Goal: Transaction & Acquisition: Book appointment/travel/reservation

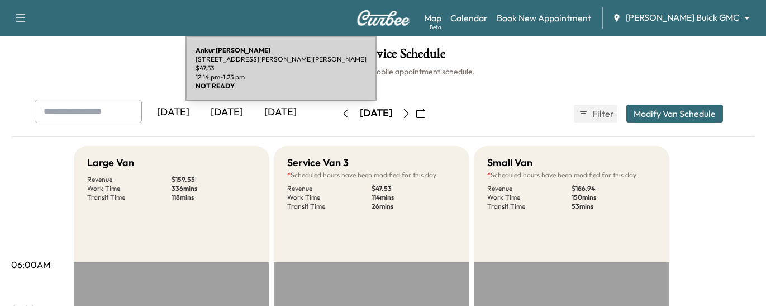
scroll to position [492, 0]
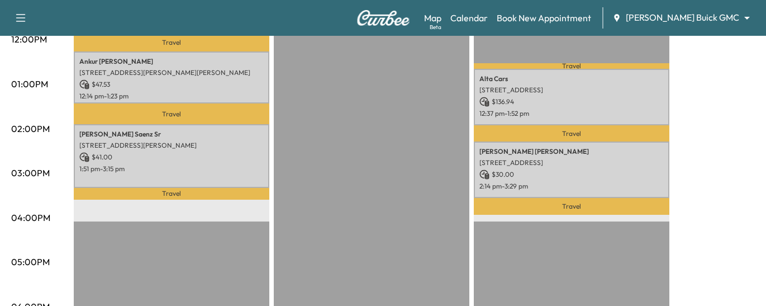
click at [20, 20] on icon "button" at bounding box center [20, 17] width 13 height 13
drag, startPoint x: 22, startPoint y: 16, endPoint x: 21, endPoint y: 27, distance: 10.7
click at [22, 16] on icon "button" at bounding box center [20, 17] width 13 height 13
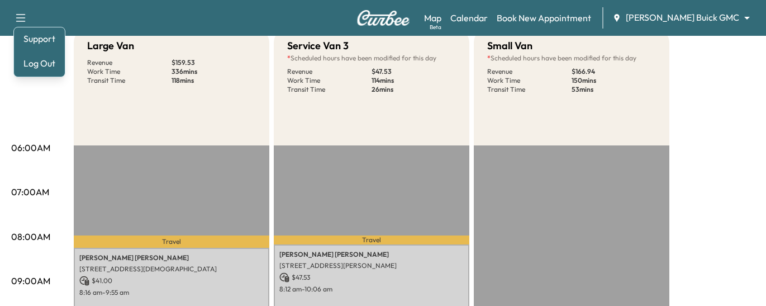
scroll to position [0, 0]
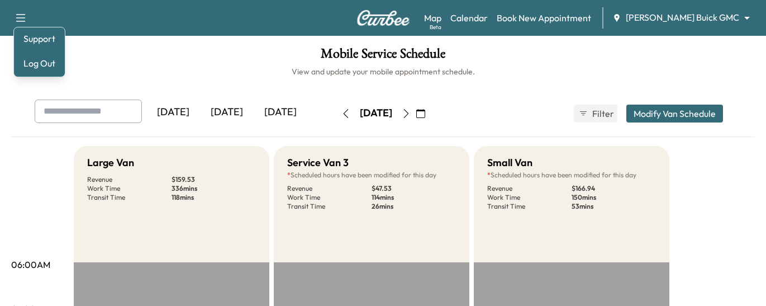
click at [697, 26] on div "Map Beta Calendar Book New Appointment [PERSON_NAME] Buick GMC ******** ​" at bounding box center [590, 17] width 333 height 21
click at [678, 12] on body "Support Log Out Map Beta Calendar Book New Appointment [PERSON_NAME] Buick GMC …" at bounding box center [383, 153] width 766 height 306
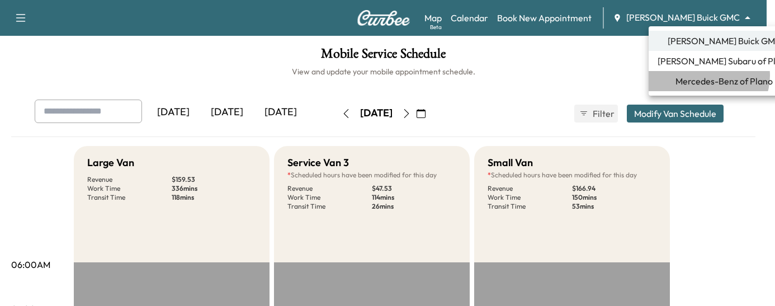
click at [708, 75] on span "Mercedes-Benz of Plano" at bounding box center [723, 80] width 97 height 13
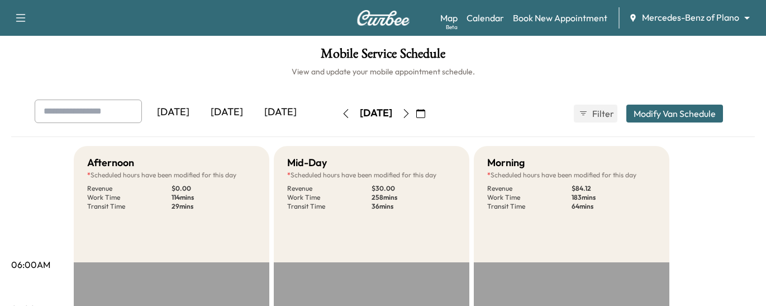
click at [106, 111] on input "text" at bounding box center [88, 110] width 107 height 23
click at [600, 15] on link "Book New Appointment" at bounding box center [560, 17] width 94 height 13
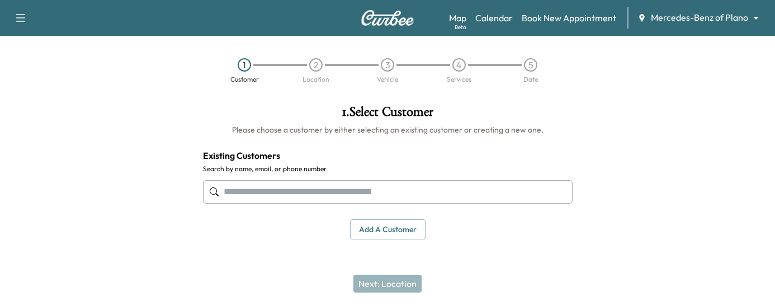
drag, startPoint x: 292, startPoint y: 194, endPoint x: 289, endPoint y: 172, distance: 22.0
click at [292, 194] on input "text" at bounding box center [387, 191] width 369 height 23
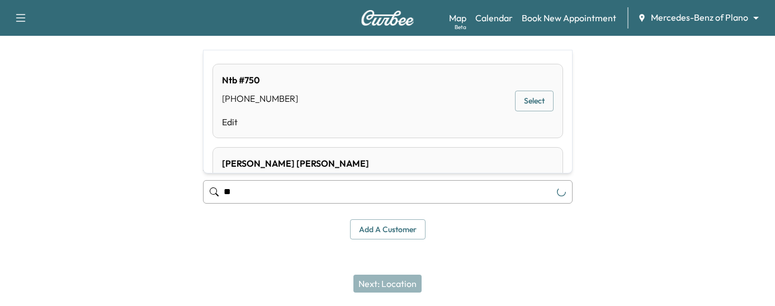
type input "*"
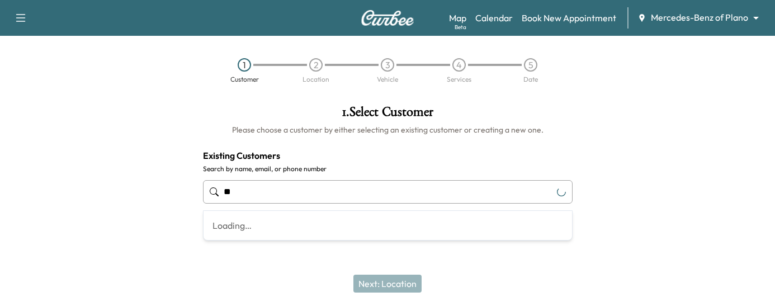
type input "*"
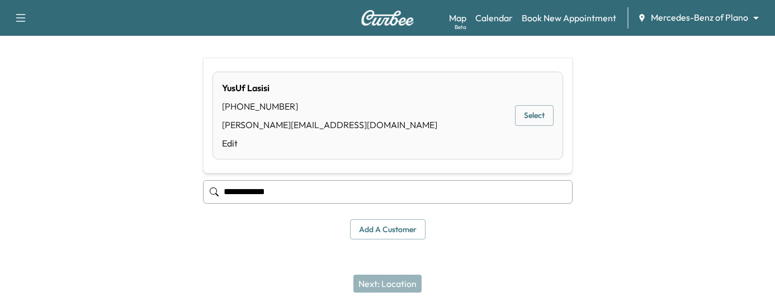
type input "**********"
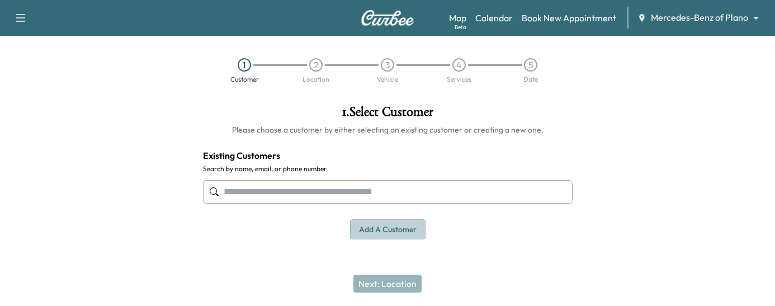
click at [386, 227] on button "Add a customer" at bounding box center [387, 229] width 75 height 21
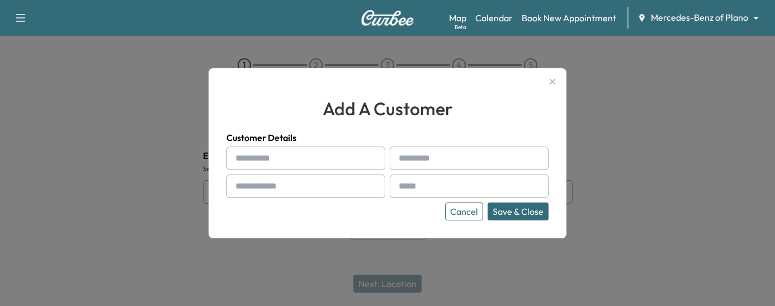
click at [456, 206] on button "Cancel" at bounding box center [464, 211] width 38 height 18
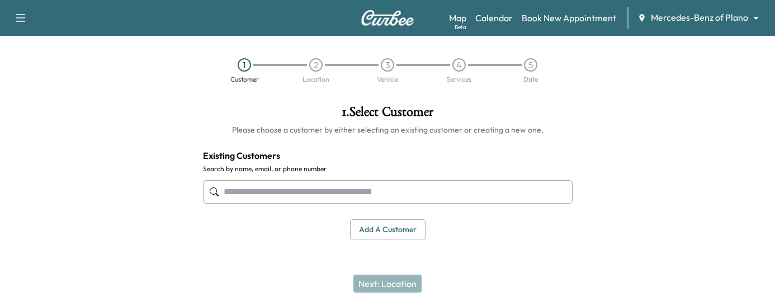
click at [264, 190] on input "text" at bounding box center [387, 191] width 369 height 23
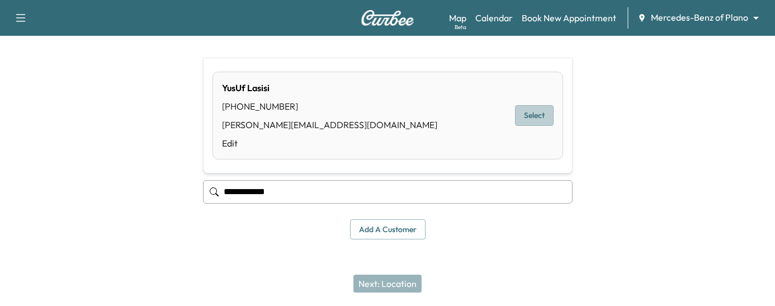
click at [539, 116] on button "Select" at bounding box center [534, 115] width 39 height 21
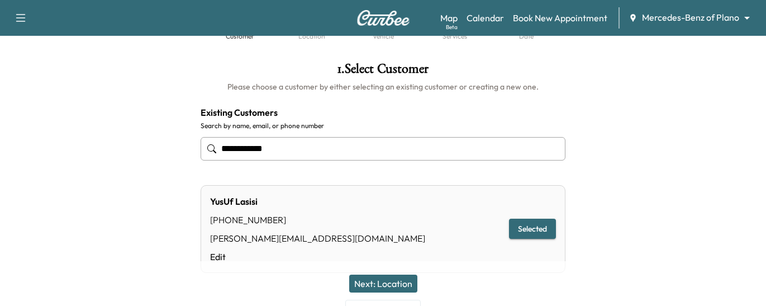
scroll to position [102, 0]
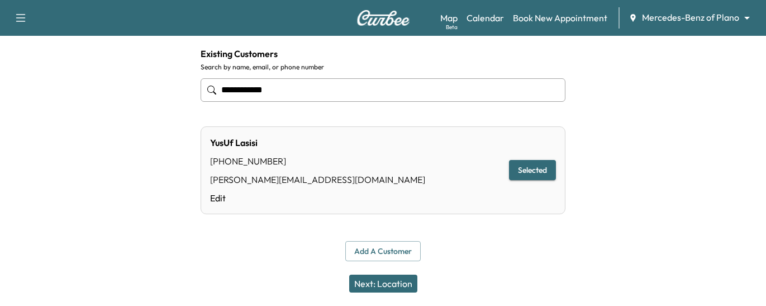
type input "**********"
click at [392, 279] on button "Next: Location" at bounding box center [383, 283] width 68 height 18
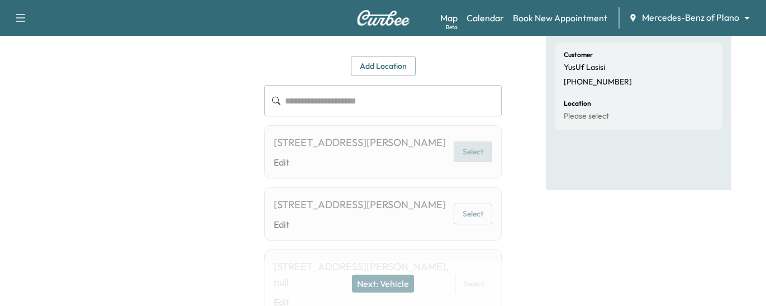
click at [469, 154] on button "Select" at bounding box center [473, 151] width 39 height 21
